Goal: Find contact information: Find contact information

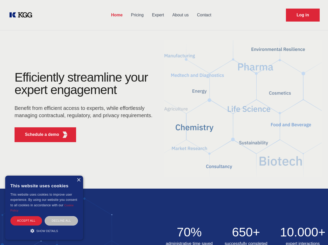
click at [164, 122] on div "Efficiently streamline your expert engagement Benefit from efficient access to …" at bounding box center [85, 108] width 158 height 75
click at [39, 134] on p "Schedule a demo" at bounding box center [42, 134] width 34 height 6
click at [78, 180] on div "× This website uses cookies This website uses cookies to improve user experienc…" at bounding box center [44, 207] width 78 height 64
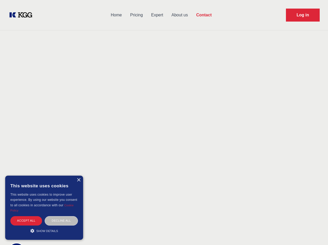
click at [26, 220] on div "Accept all" at bounding box center [26, 220] width 32 height 9
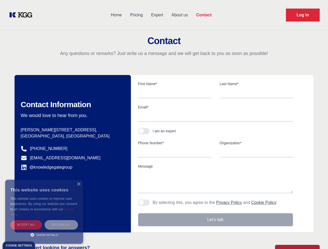
click at [61, 220] on div "Decline all" at bounding box center [61, 224] width 33 height 9
click at [44, 230] on main "Contact Any questions or remarks? Just write us a message and we will get back …" at bounding box center [164, 135] width 328 height 270
